Goal: Check status: Check status

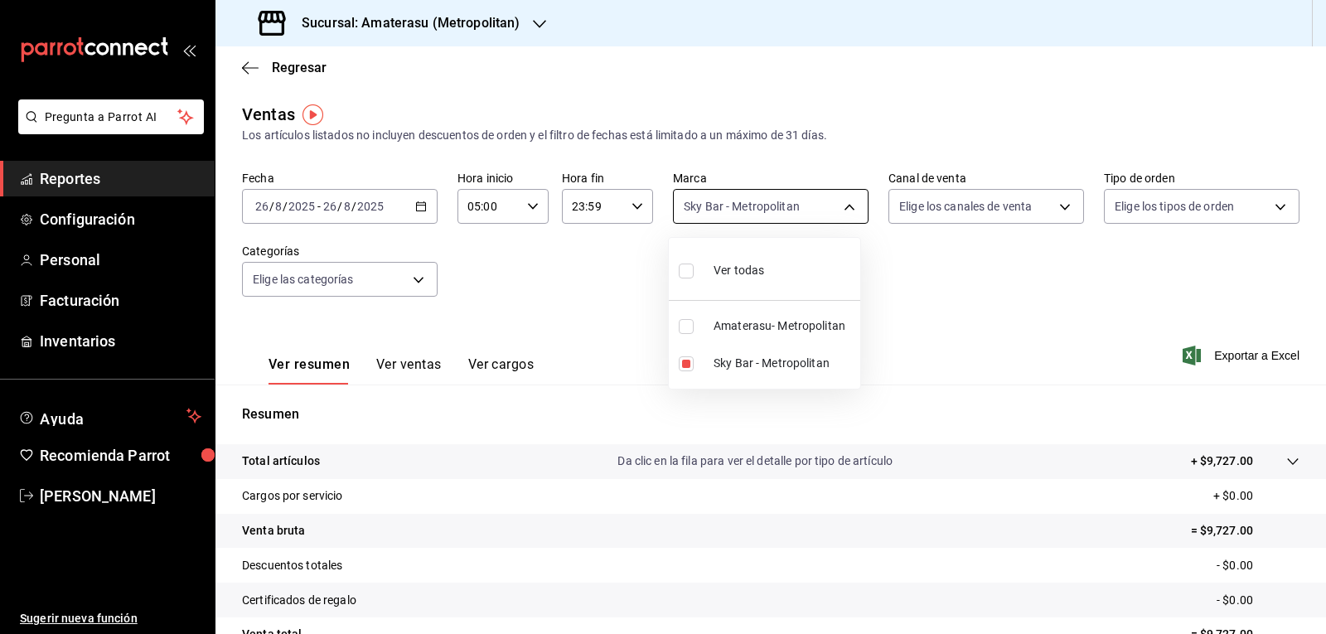
click at [696, 202] on body "Pregunta a Parrot AI Reportes Configuración Personal Facturación Inventarios Ay…" at bounding box center [663, 317] width 1326 height 634
click at [688, 370] on input "checkbox" at bounding box center [686, 363] width 15 height 15
checkbox input "false"
click at [686, 333] on input "checkbox" at bounding box center [686, 326] width 15 height 15
checkbox input "true"
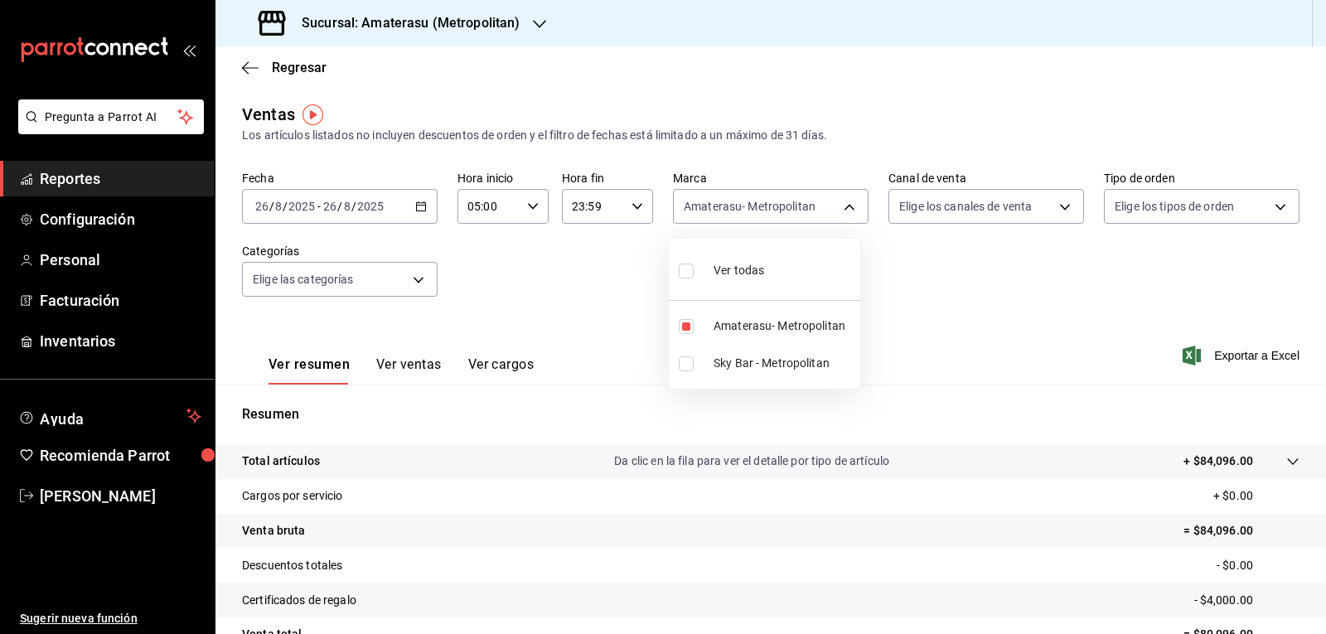
type input "e4cd7fcb-d45b-43ae-a99f-ad4ccfcd9032"
click at [959, 302] on div at bounding box center [663, 317] width 1326 height 634
click at [800, 214] on body "Pregunta a Parrot AI Reportes Configuración Personal Facturación Inventarios Ay…" at bounding box center [663, 317] width 1326 height 634
click at [722, 324] on span "Amaterasu- Metropolitan" at bounding box center [783, 325] width 140 height 17
checkbox input "false"
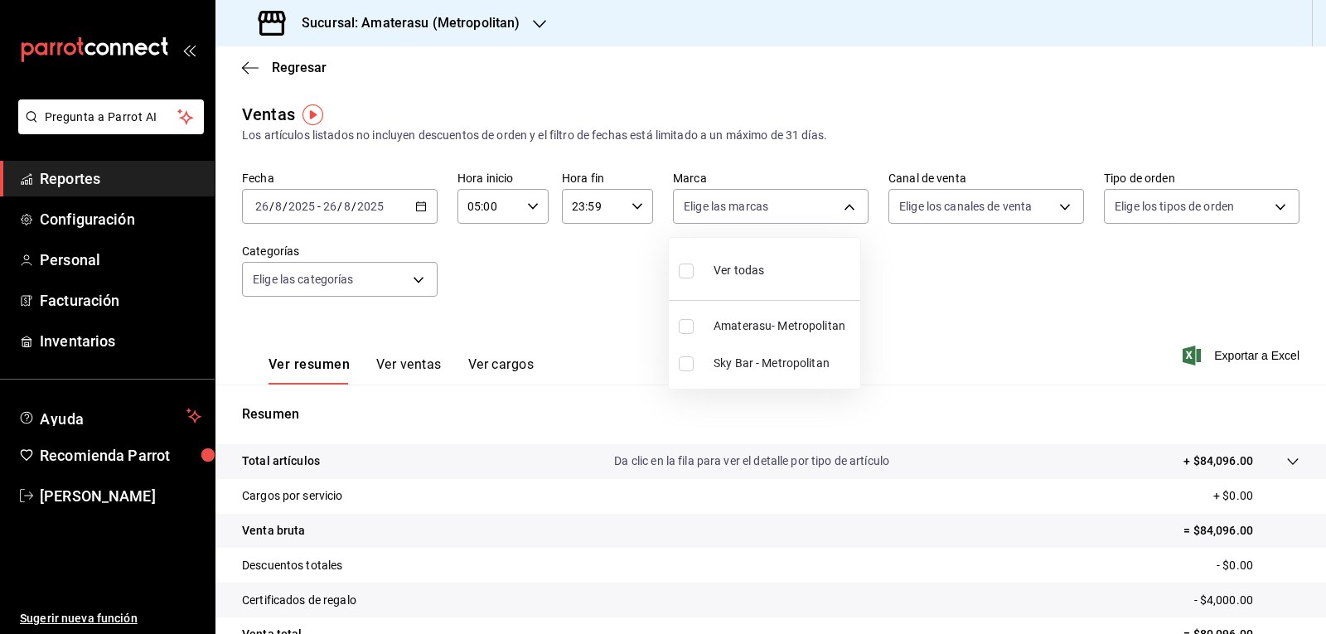
click at [689, 367] on input "checkbox" at bounding box center [686, 363] width 15 height 15
checkbox input "true"
type input "f3afaab8-8c3d-4e49-a299-af9bdf6027b2"
click at [874, 394] on div at bounding box center [663, 317] width 1326 height 634
click at [874, 394] on div "Resumen Total artículos Da clic en la fila para ver el detalle por tipo de artí…" at bounding box center [770, 562] width 1110 height 356
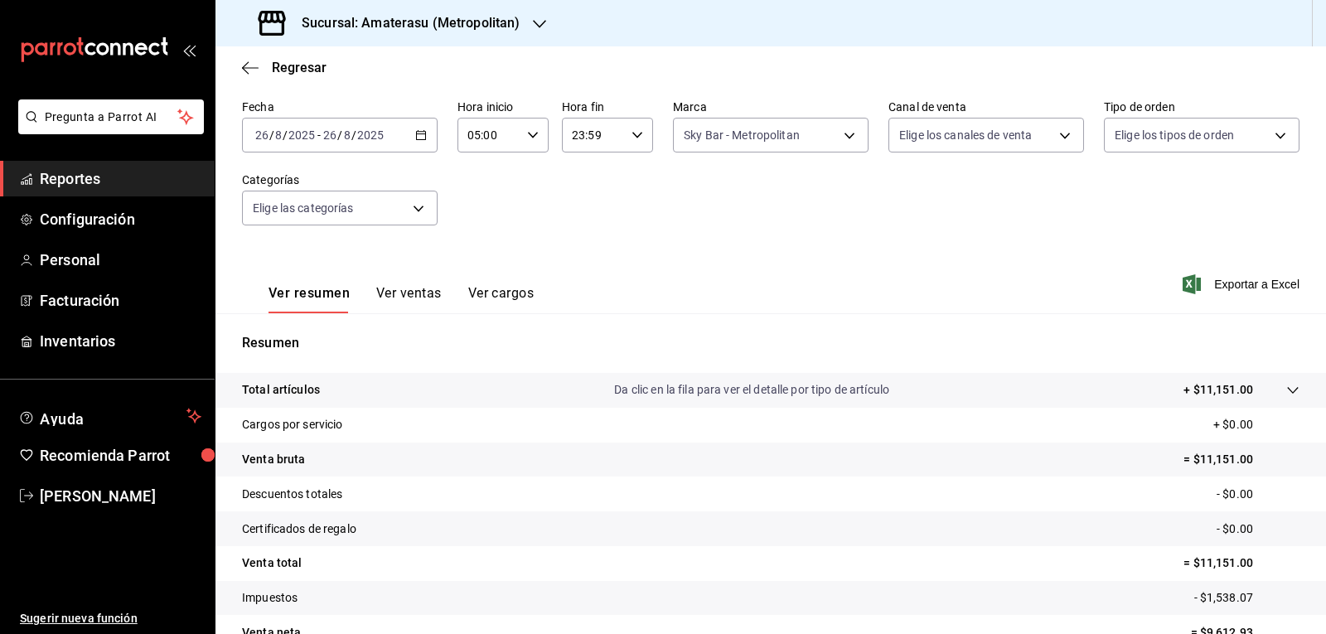
scroll to position [160, 0]
